Goal: Task Accomplishment & Management: Use online tool/utility

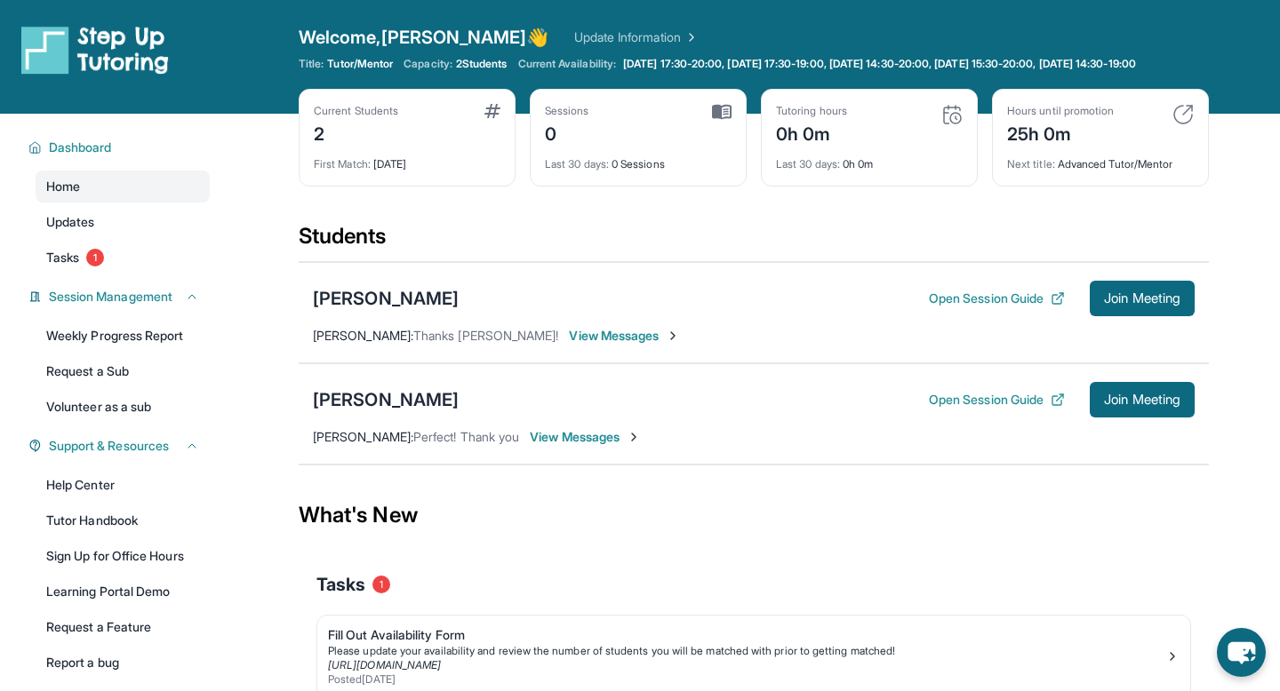
scroll to position [128, 0]
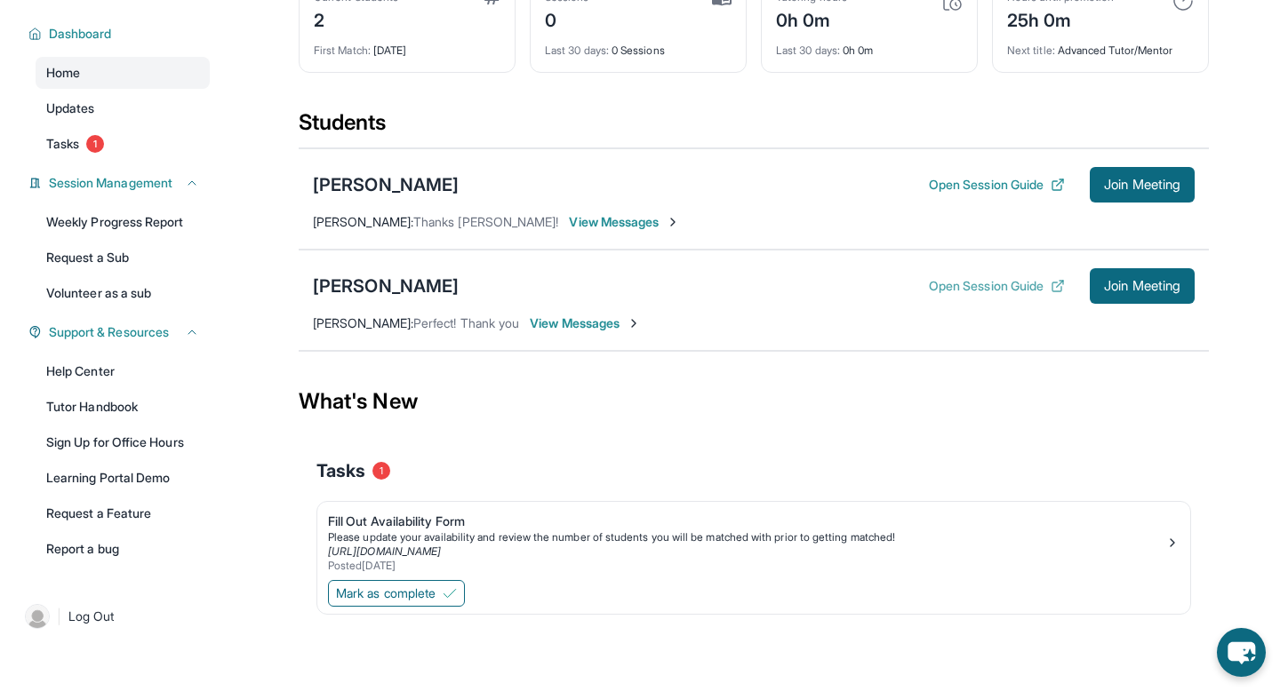
click at [935, 285] on button "Open Session Guide" at bounding box center [997, 286] width 136 height 18
click at [1143, 291] on span "Join Meeting" at bounding box center [1142, 286] width 76 height 11
